Goal: Check status: Check status

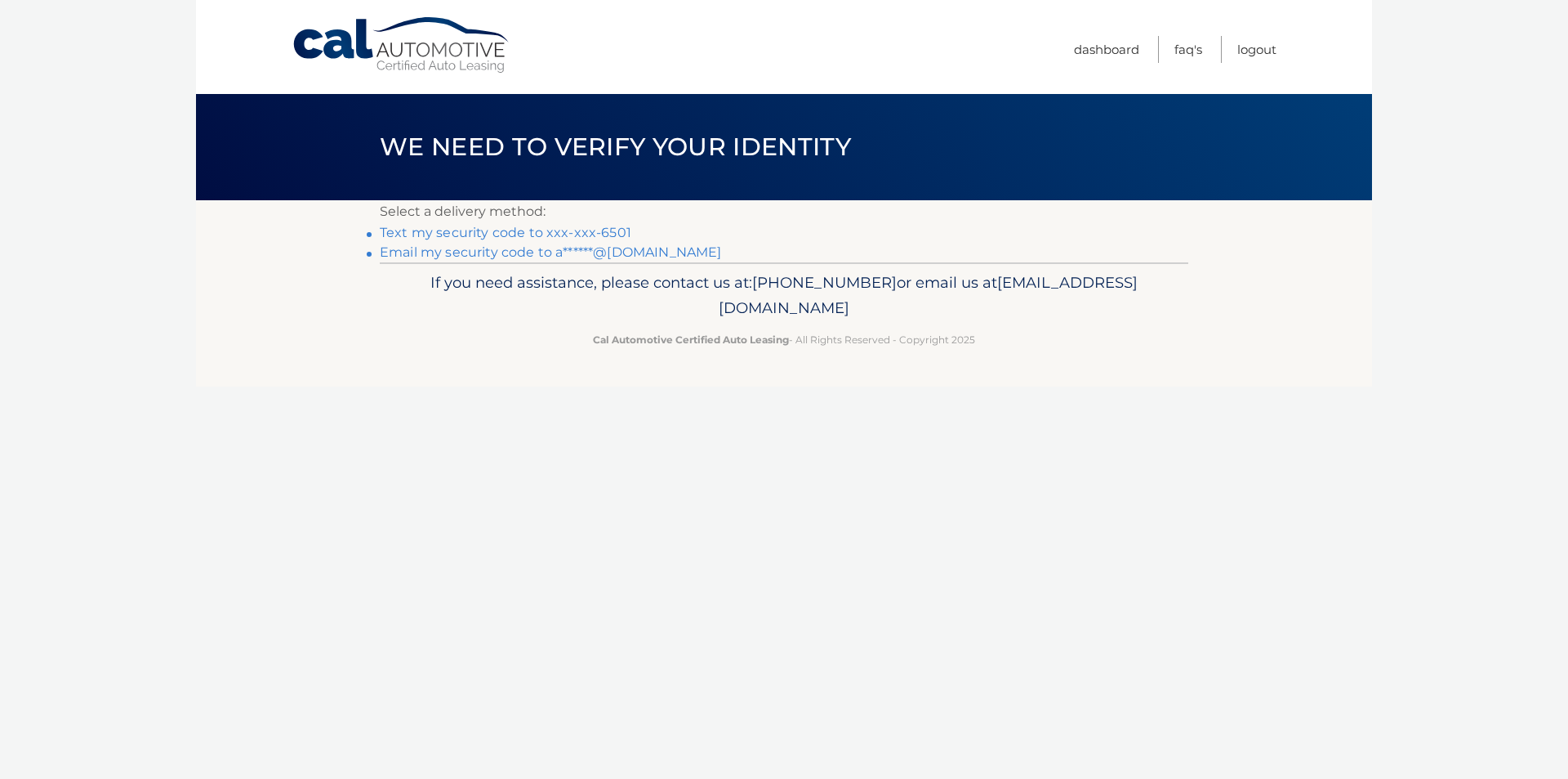
click at [529, 228] on link "Text my security code to xxx-xxx-6501" at bounding box center [505, 232] width 252 height 16
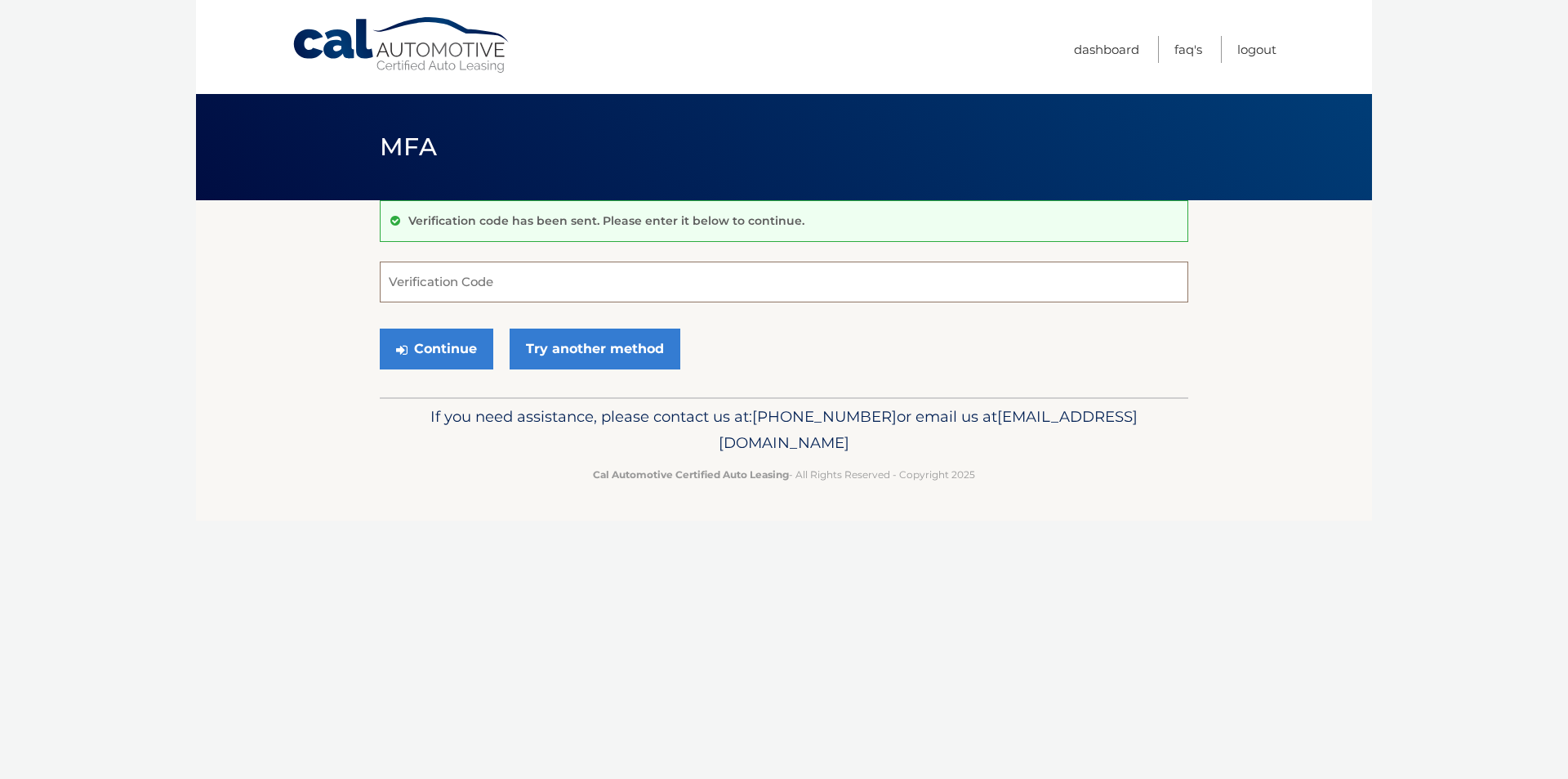
click at [555, 273] on input "Verification Code" at bounding box center [784, 282] width 809 height 41
type input "765510"
click at [380, 328] on button "Continue" at bounding box center [437, 349] width 114 height 41
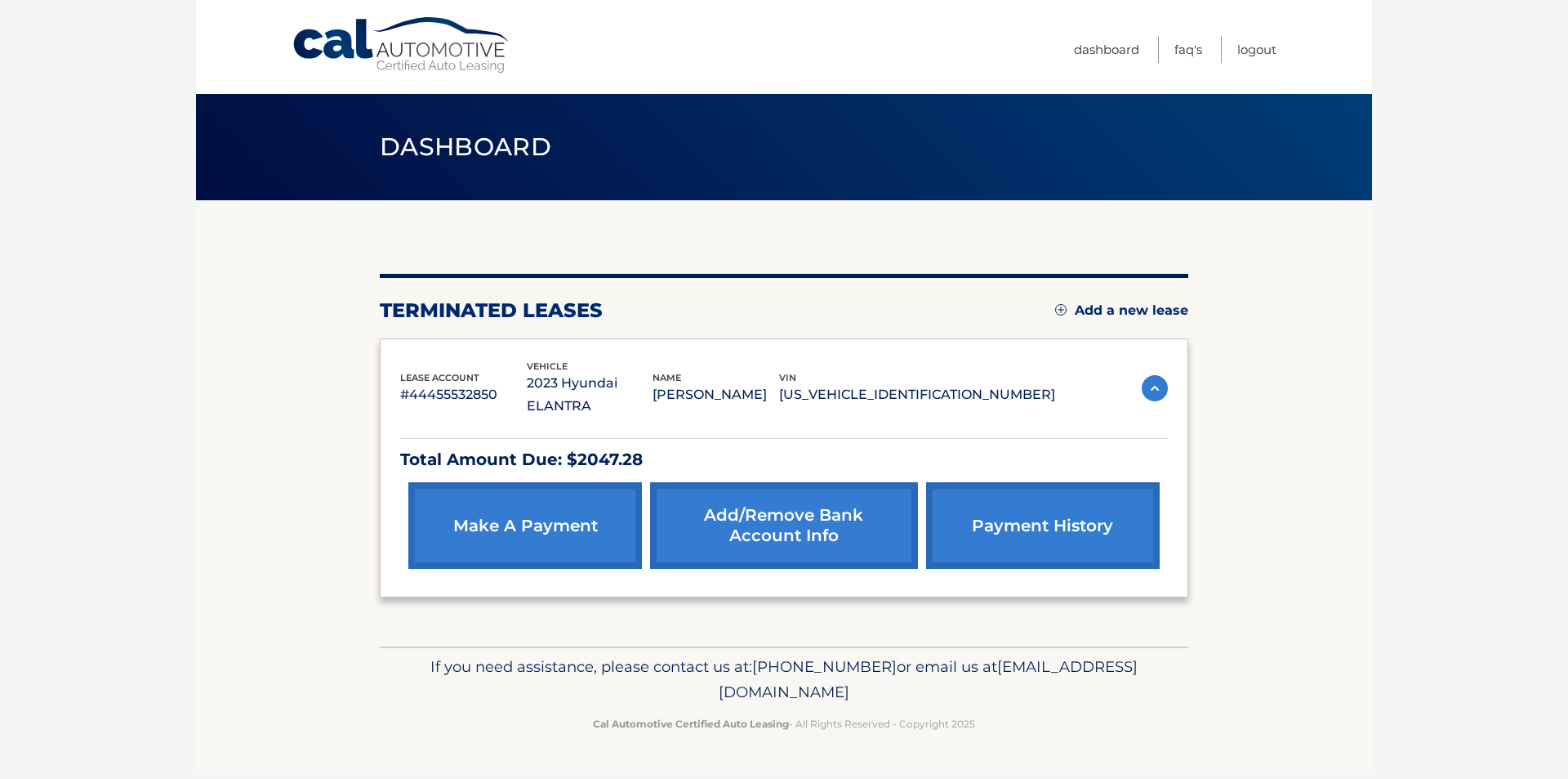
click at [1152, 375] on img at bounding box center [1155, 388] width 26 height 26
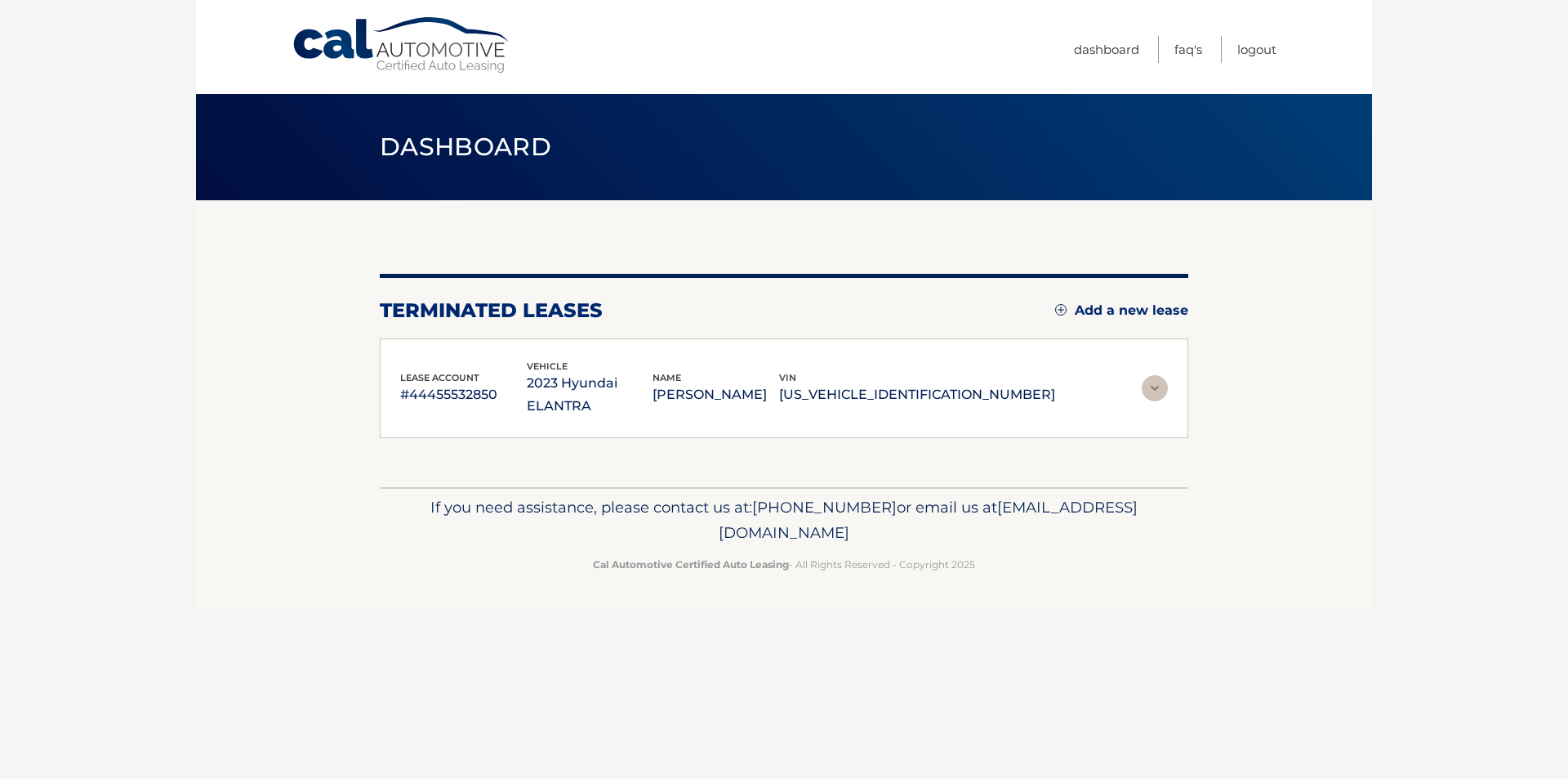
click at [1152, 375] on img at bounding box center [1155, 388] width 26 height 26
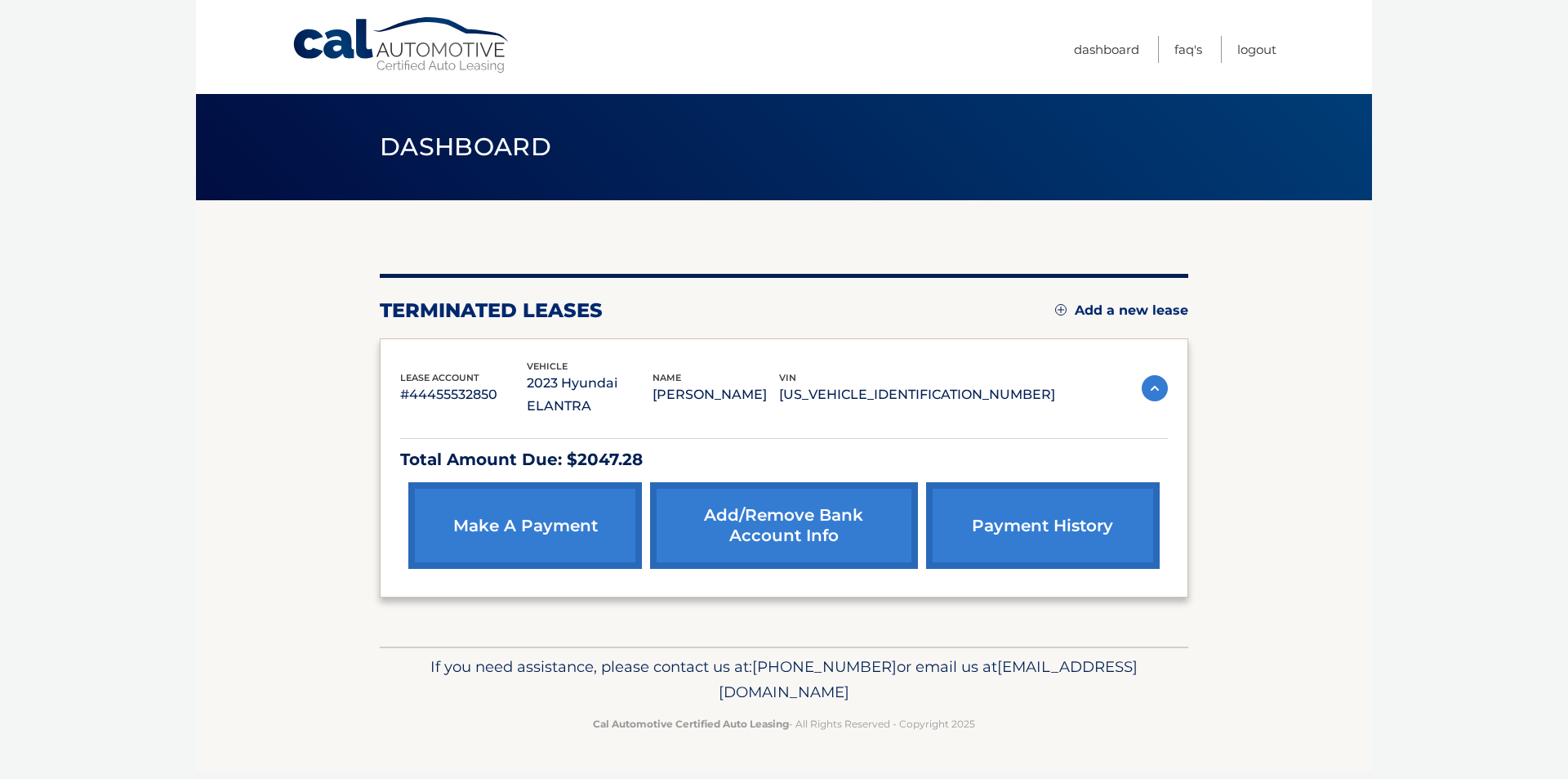
drag, startPoint x: 546, startPoint y: 423, endPoint x: 761, endPoint y: 383, distance: 218.7
click at [550, 445] on p "Total Amount Due: $2047.28" at bounding box center [784, 459] width 768 height 28
click at [1055, 482] on link "payment history" at bounding box center [1043, 525] width 233 height 86
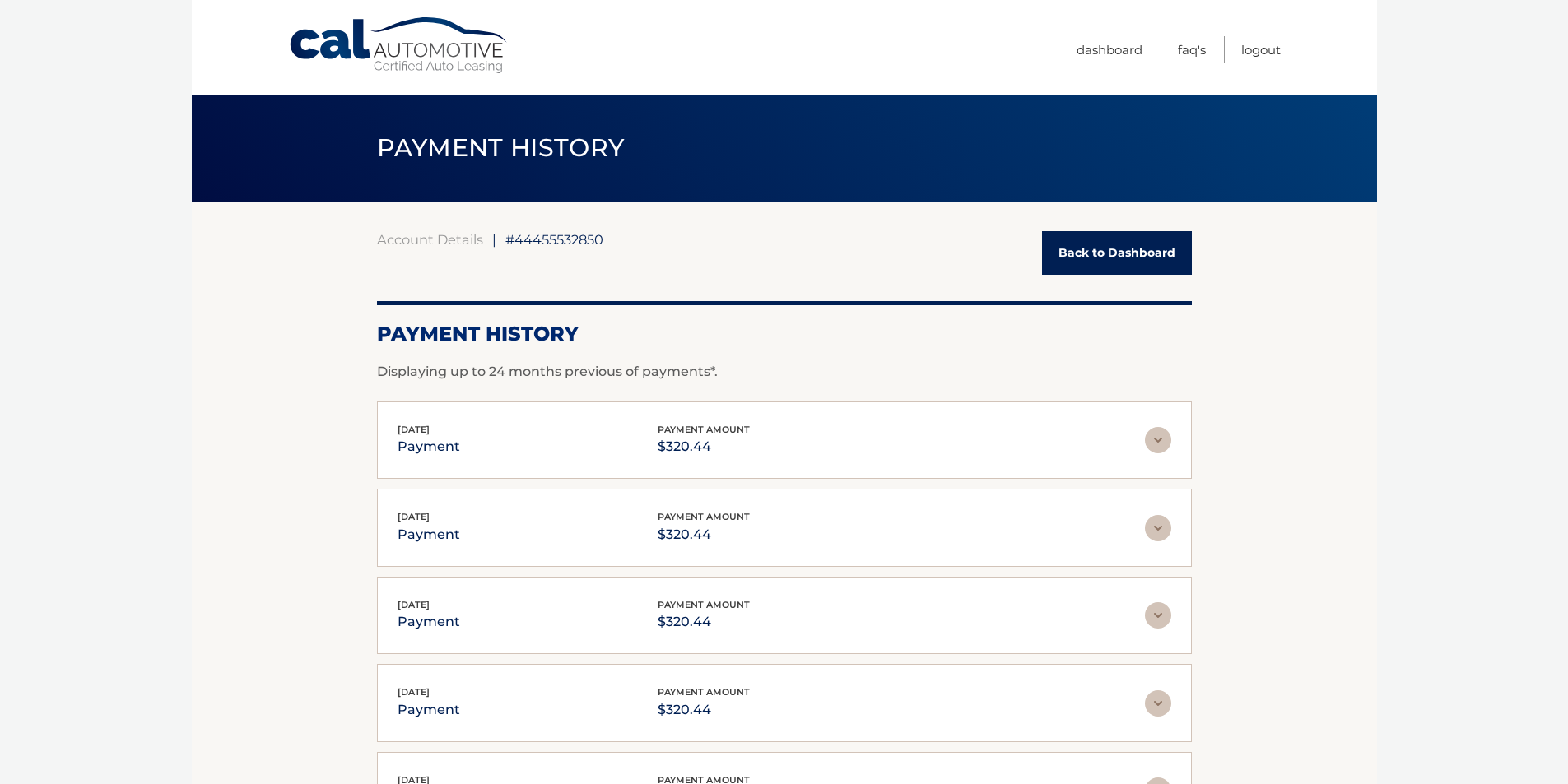
click at [1075, 249] on link "Back to Dashboard" at bounding box center [1117, 252] width 150 height 43
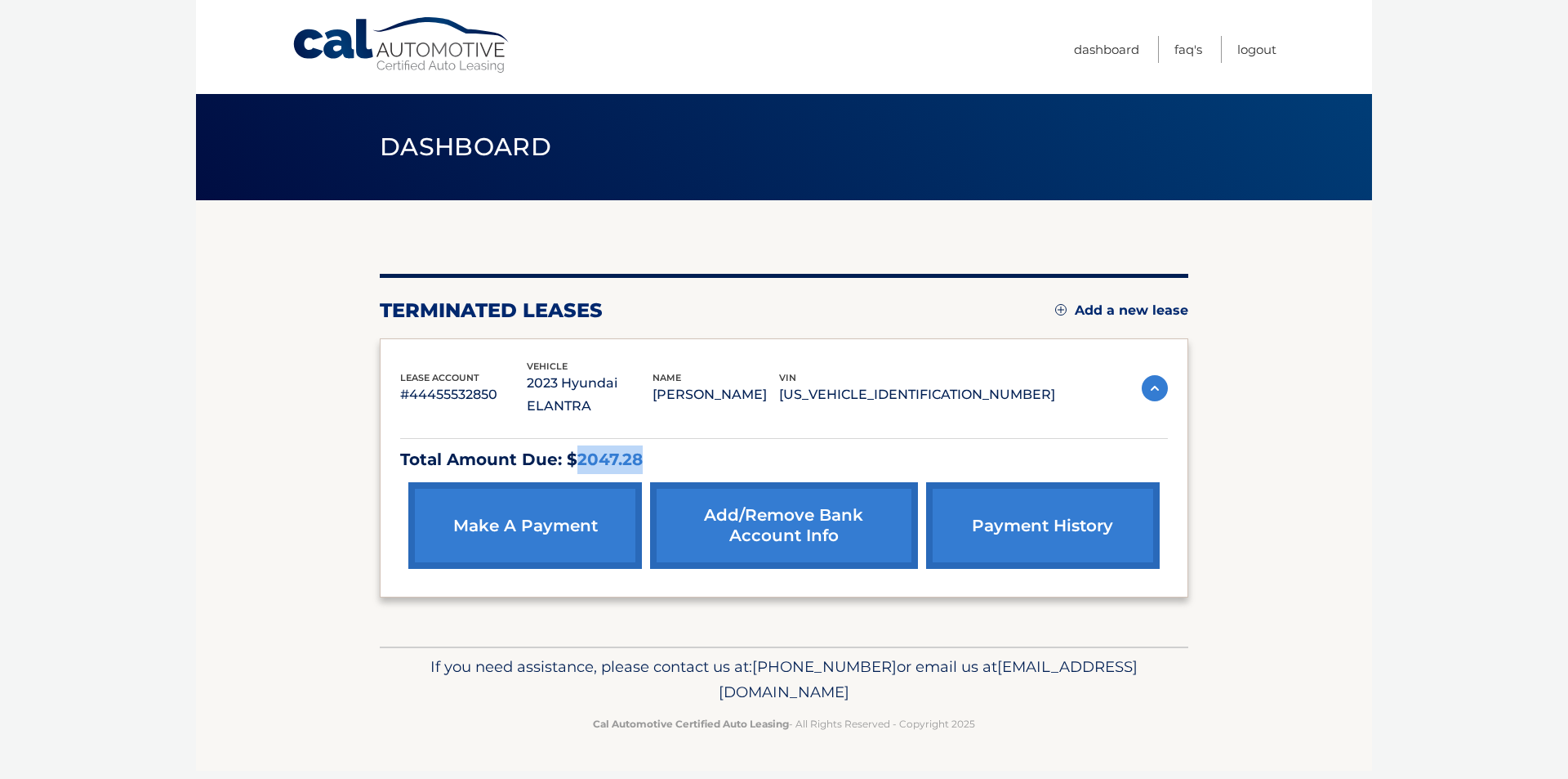
drag, startPoint x: 571, startPoint y: 432, endPoint x: 661, endPoint y: 446, distance: 91.1
click at [661, 446] on p "Total Amount Due: $2047.28" at bounding box center [784, 459] width 768 height 28
click at [662, 446] on p "Total Amount Due: $2047.28" at bounding box center [784, 459] width 768 height 28
click at [1014, 482] on link "payment history" at bounding box center [1043, 525] width 233 height 86
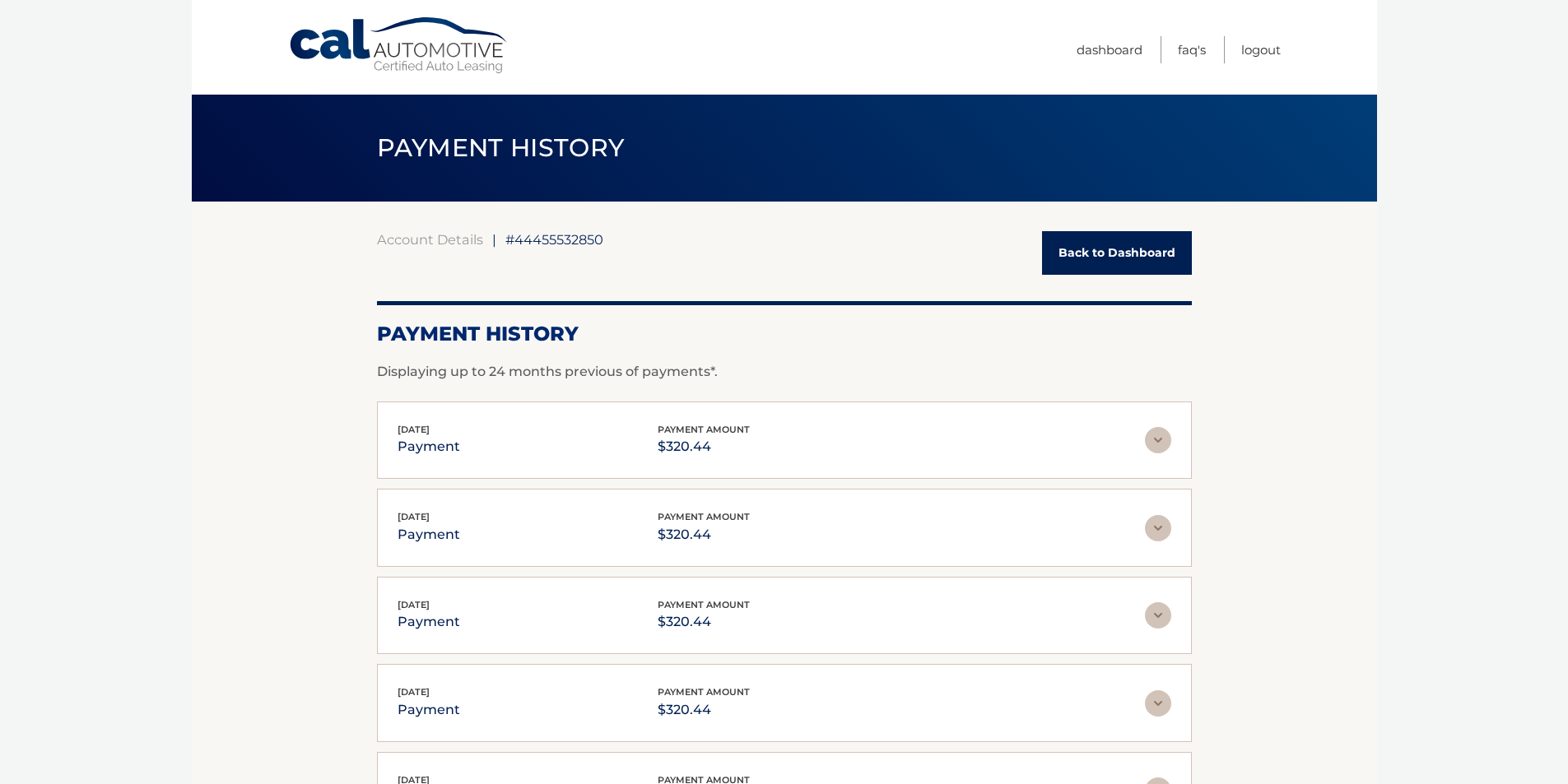
click at [1120, 258] on link "Back to Dashboard" at bounding box center [1117, 252] width 150 height 43
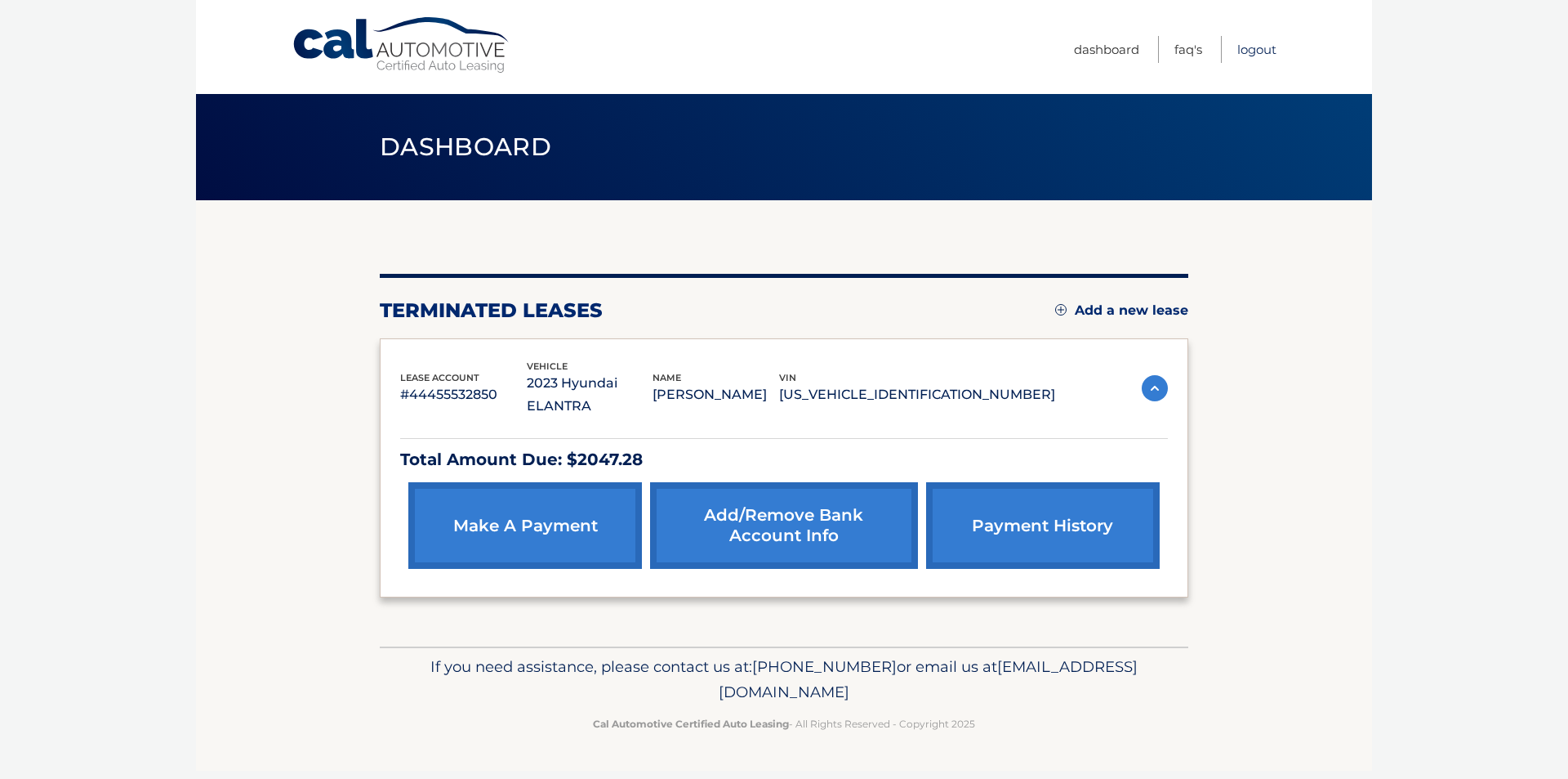
click at [1267, 50] on link "Logout" at bounding box center [1257, 50] width 39 height 27
